Goal: Find specific page/section: Find specific page/section

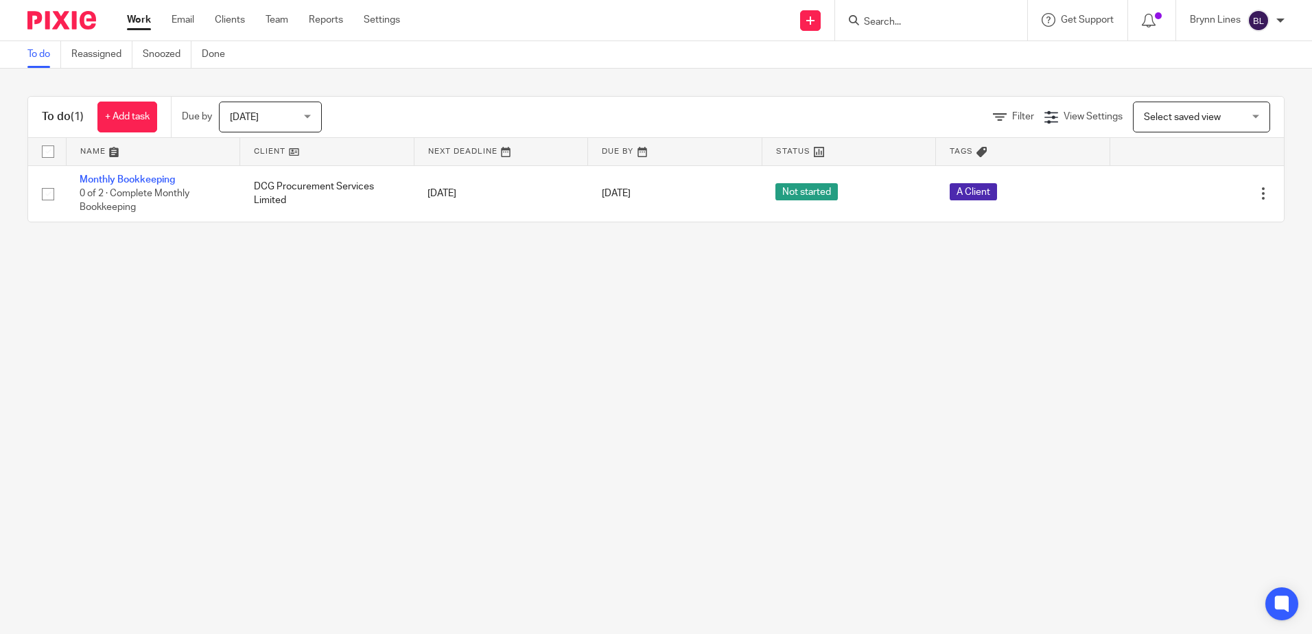
click at [881, 20] on input "Search" at bounding box center [925, 22] width 124 height 12
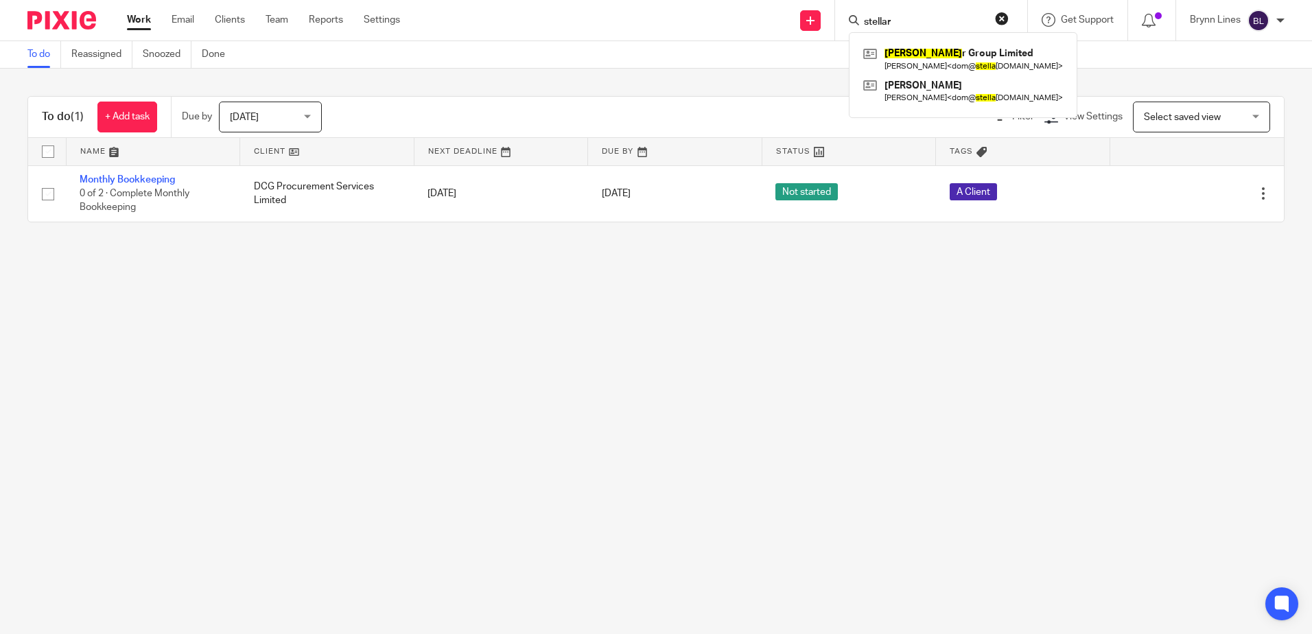
type input "stellar"
click button "submit" at bounding box center [0, 0] width 0 height 0
click at [891, 69] on link at bounding box center [945, 59] width 170 height 32
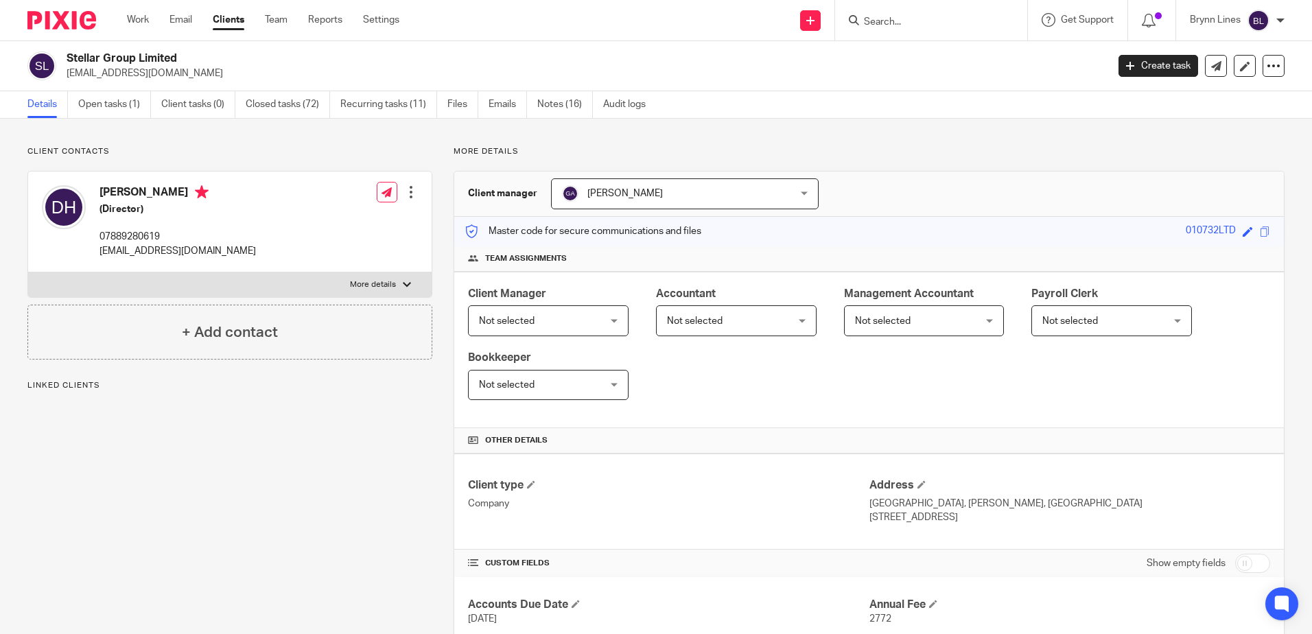
click at [364, 276] on label "More details" at bounding box center [230, 284] width 404 height 25
click at [28, 272] on input "More details" at bounding box center [27, 272] width 1 height 1
checkbox input "true"
